Goal: Book appointment/travel/reservation

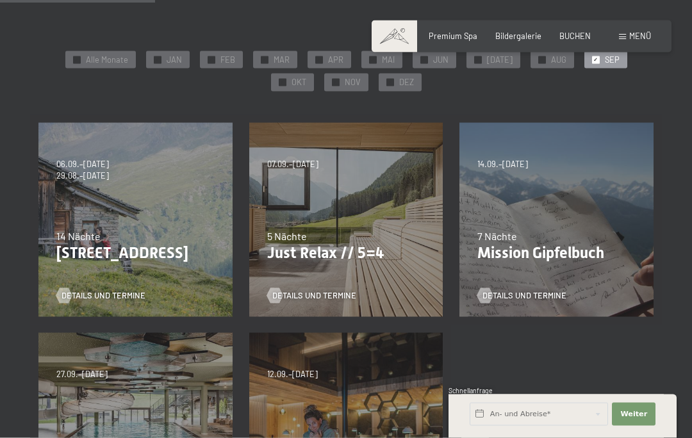
scroll to position [221, 0]
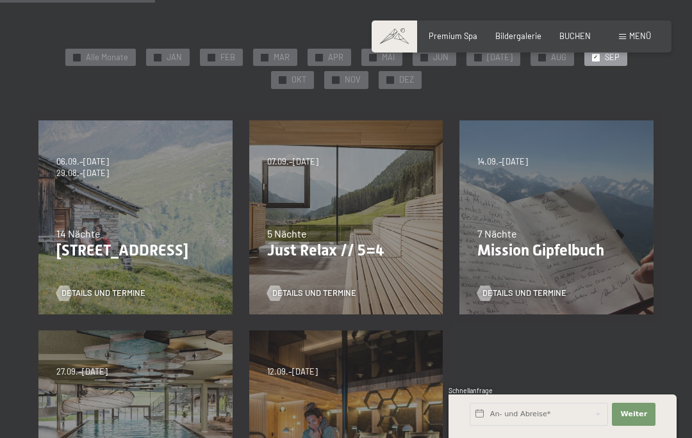
click at [347, 259] on div "07.09.–03.10.2025 21.12.–26.12.2025 11.01.–23.01.2026 08.03.–27.03.2026 08.11.–…" at bounding box center [346, 217] width 211 height 211
click at [331, 294] on span "Details und Termine" at bounding box center [314, 294] width 84 height 12
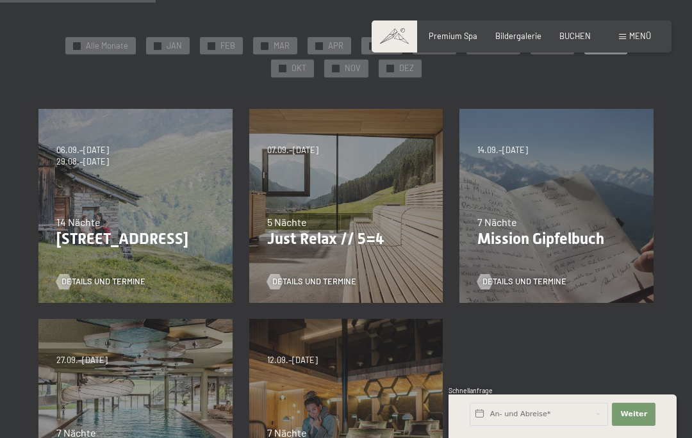
scroll to position [232, 0]
click at [341, 233] on p "Just Relax // 5=4" at bounding box center [346, 240] width 158 height 19
click at [335, 282] on span "Details und Termine" at bounding box center [314, 283] width 84 height 12
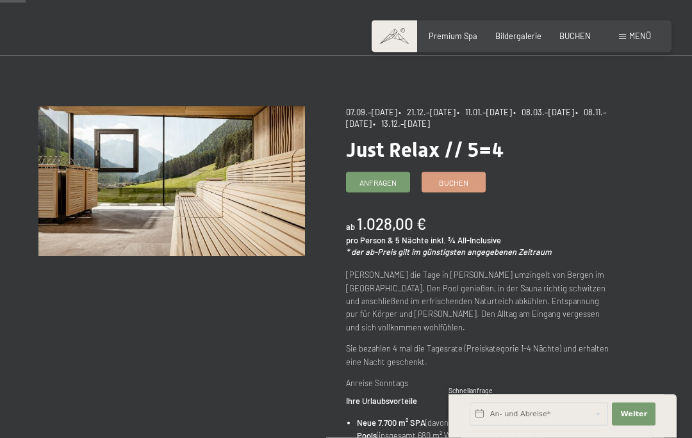
scroll to position [47, 0]
click at [383, 187] on link "Anfragen" at bounding box center [378, 181] width 63 height 19
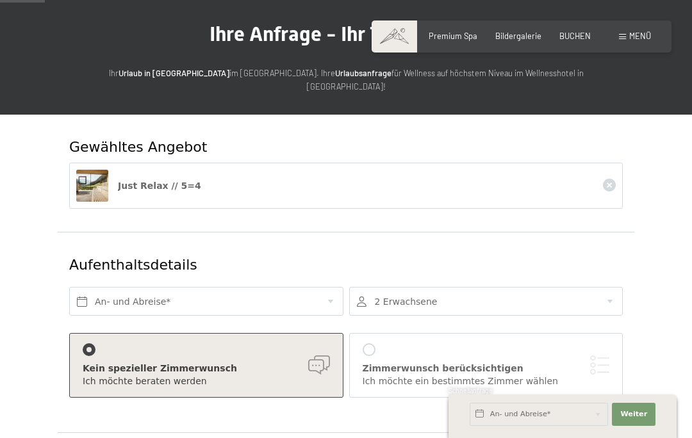
scroll to position [85, 0]
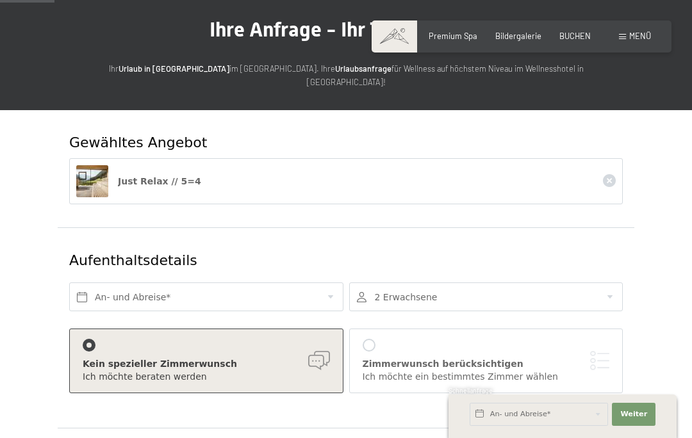
click at [290, 262] on span "Einwilligung Marketing*" at bounding box center [275, 255] width 106 height 13
click at [215, 262] on input "Einwilligung Marketing*" at bounding box center [209, 255] width 13 height 13
checkbox input "false"
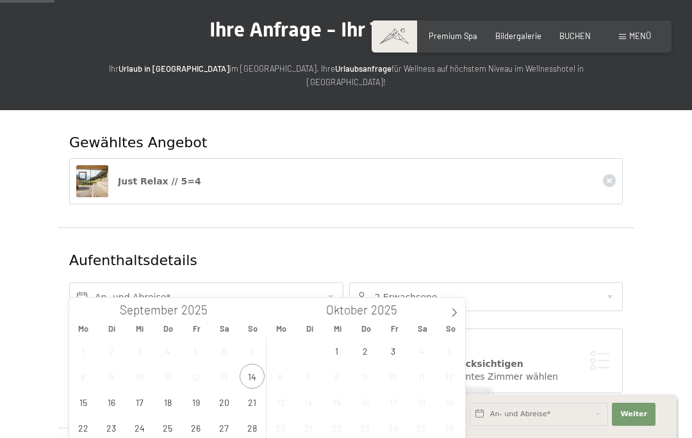
click at [462, 303] on span at bounding box center [455, 309] width 22 height 22
click at [461, 305] on span at bounding box center [455, 309] width 22 height 22
click at [460, 310] on span at bounding box center [455, 309] width 22 height 22
type input "2026"
click at [460, 315] on span at bounding box center [455, 309] width 22 height 22
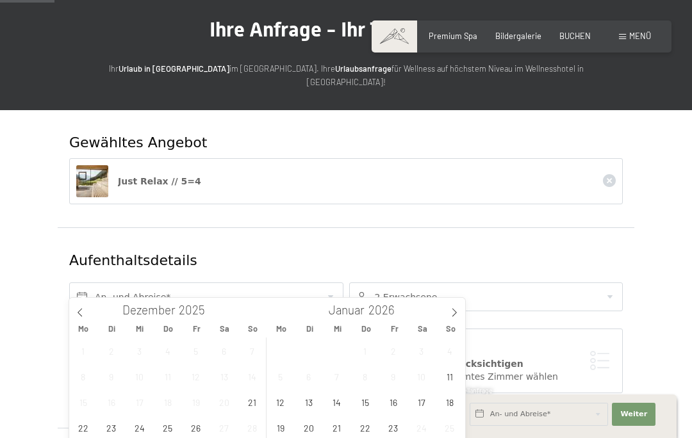
type input "2026"
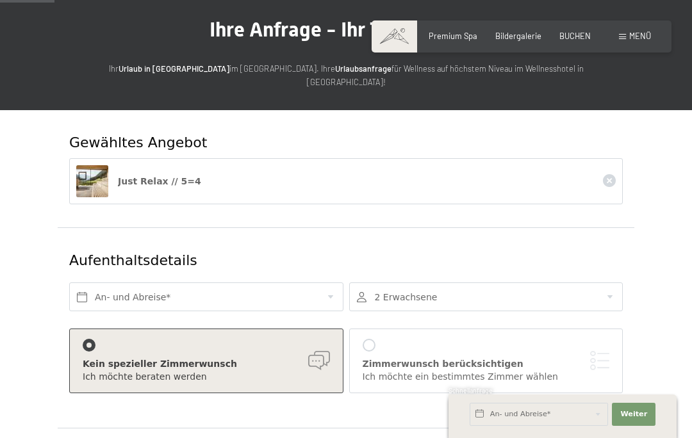
click at [466, 329] on div "[PERSON_NAME] berücksichtigen Ich möchte ein bestimmtes [PERSON_NAME] [PERSON_N…" at bounding box center [486, 361] width 274 height 65
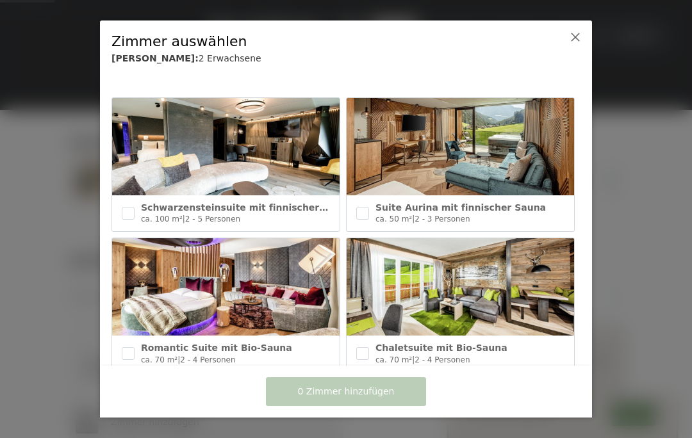
click at [574, 37] on icon at bounding box center [575, 37] width 10 height 10
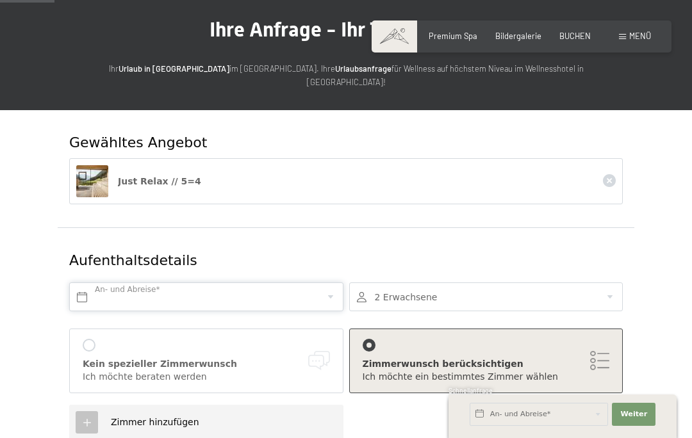
click at [329, 285] on input "text" at bounding box center [206, 297] width 274 height 29
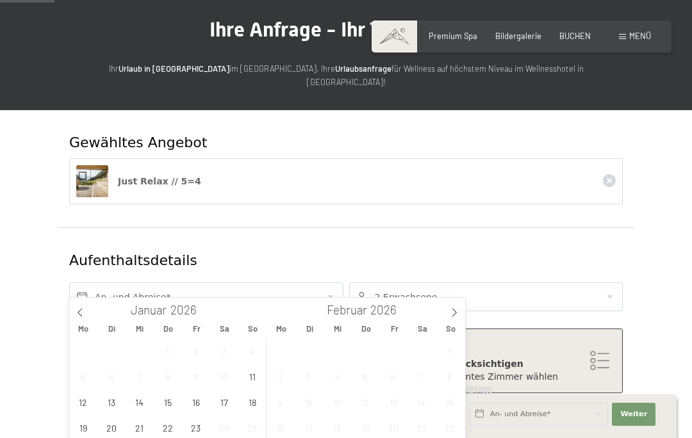
click at [452, 319] on span at bounding box center [455, 309] width 22 height 22
click at [453, 312] on icon at bounding box center [454, 312] width 9 height 9
click at [455, 312] on icon at bounding box center [454, 312] width 9 height 9
click at [454, 310] on icon at bounding box center [455, 313] width 4 height 8
click at [454, 313] on icon at bounding box center [454, 312] width 9 height 9
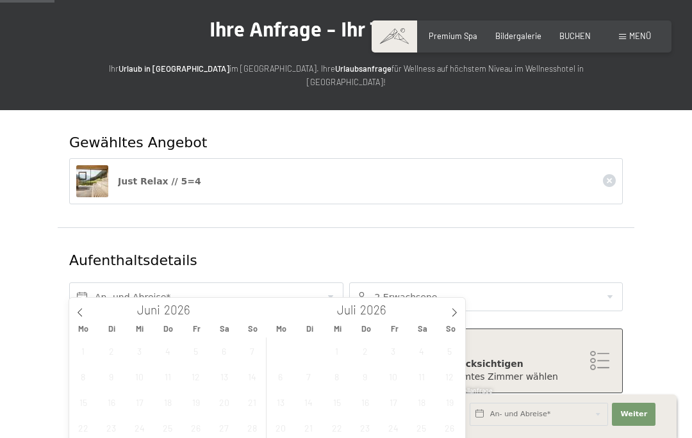
click at [460, 312] on span at bounding box center [455, 309] width 22 height 22
click at [455, 310] on icon at bounding box center [454, 312] width 9 height 9
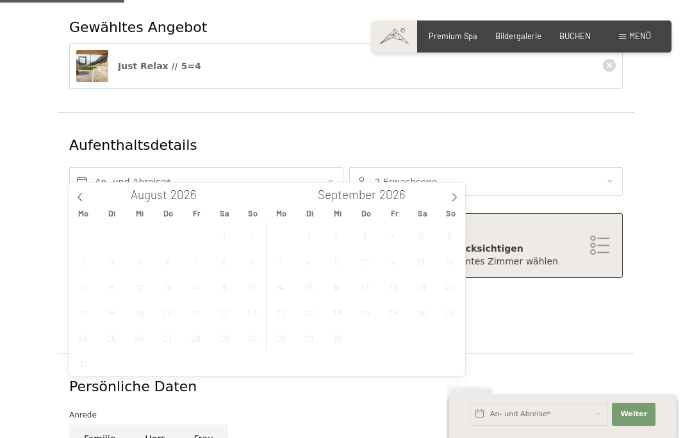
scroll to position [201, 0]
click at [460, 199] on span at bounding box center [455, 193] width 22 height 22
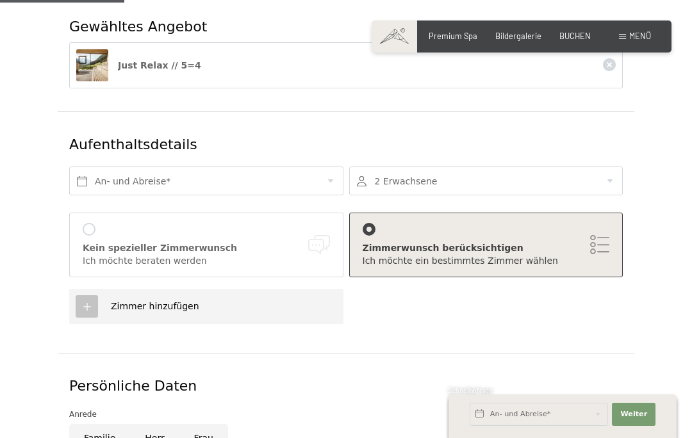
click at [582, 297] on div "Zimmer hinzufügen" at bounding box center [347, 306] width 560 height 47
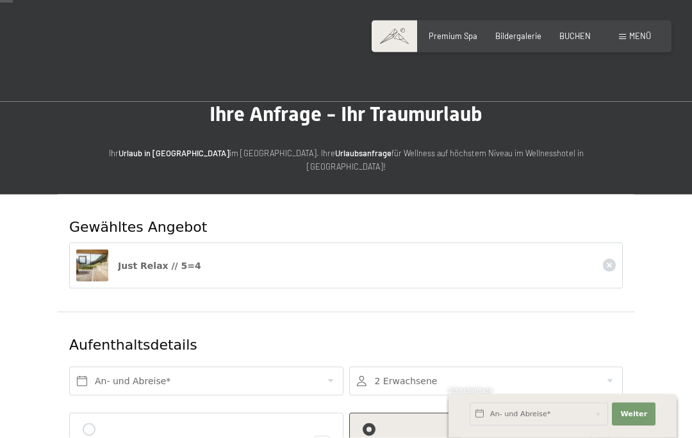
scroll to position [0, 0]
